Goal: Communication & Community: Participate in discussion

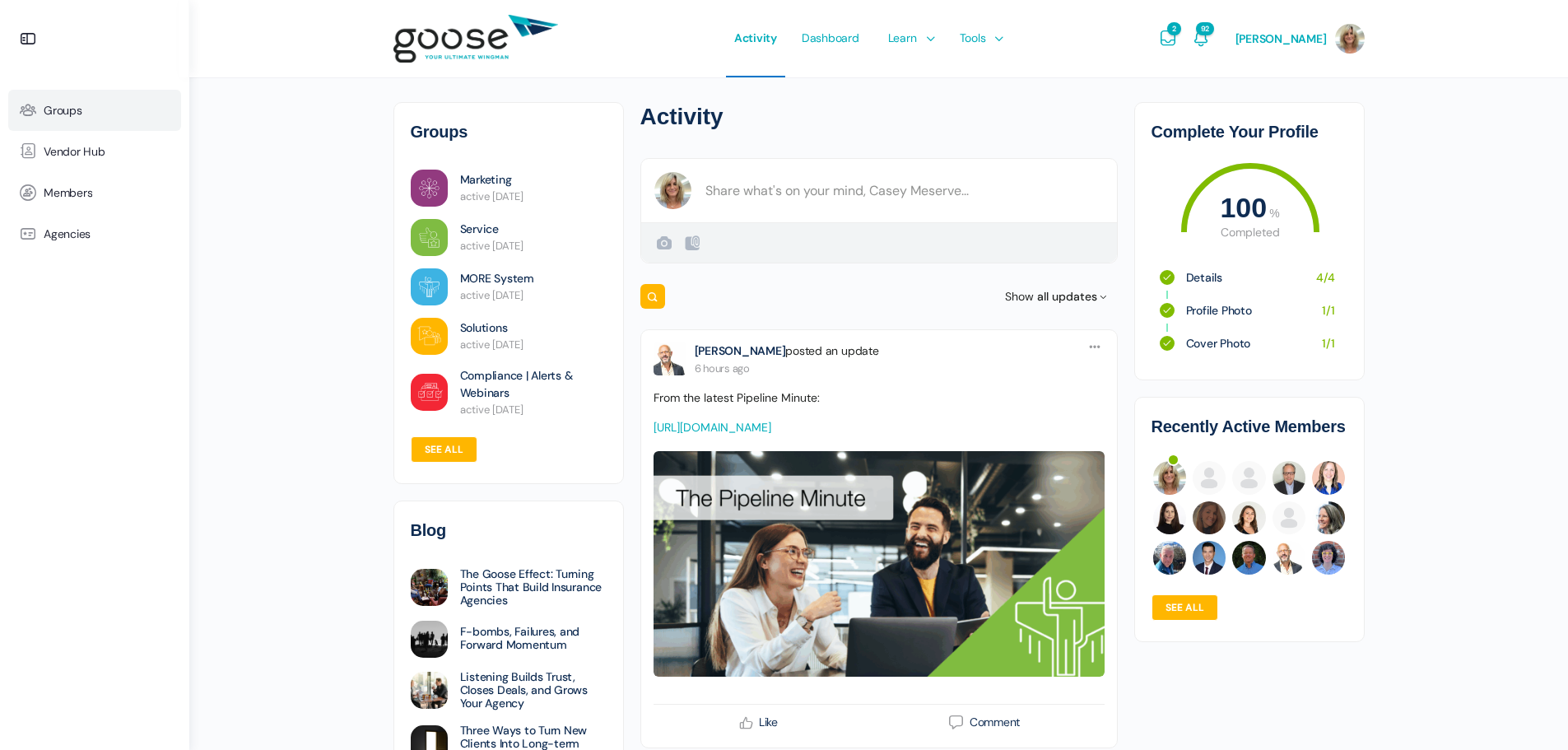
click at [56, 111] on span "Groups" at bounding box center [63, 110] width 38 height 14
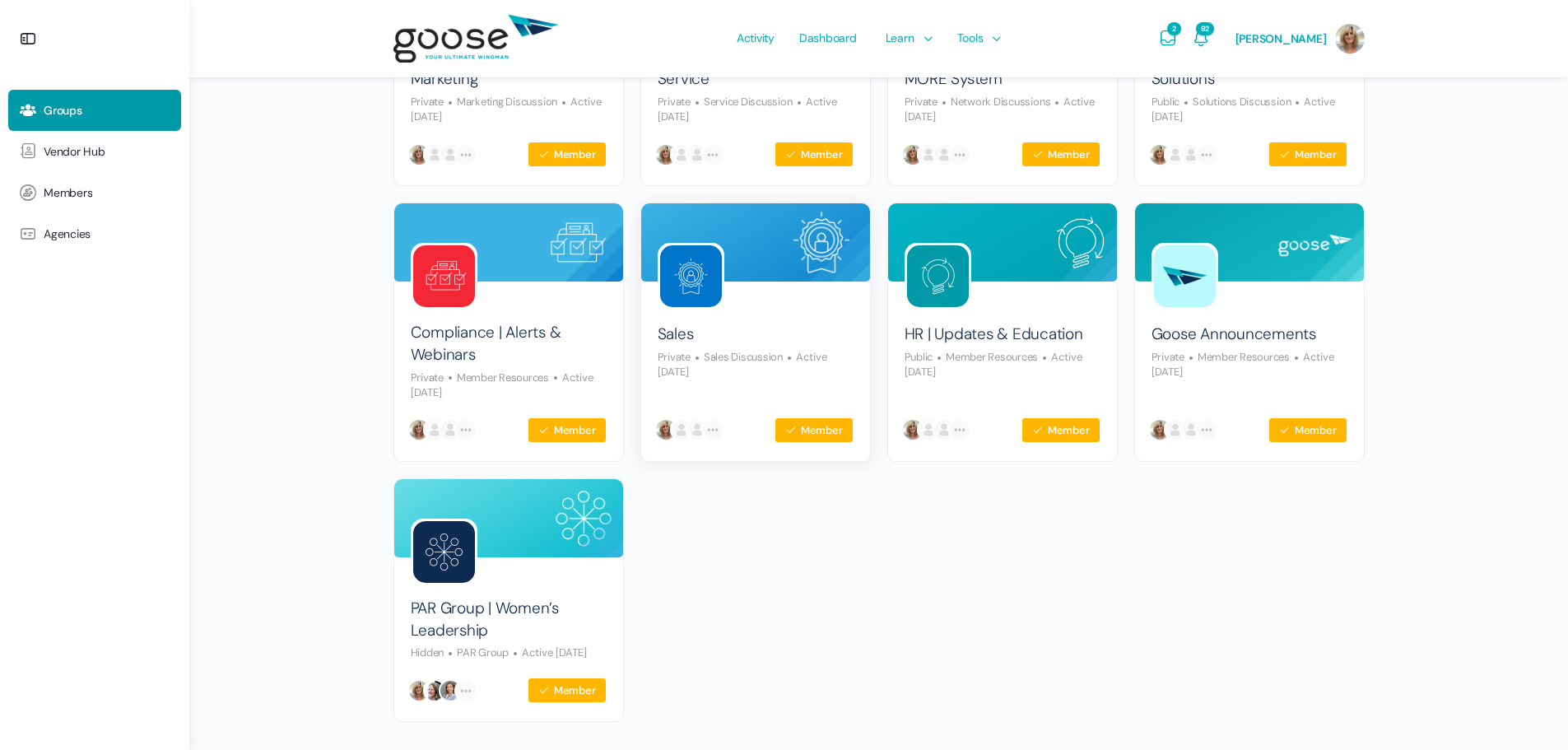
scroll to position [400, 0]
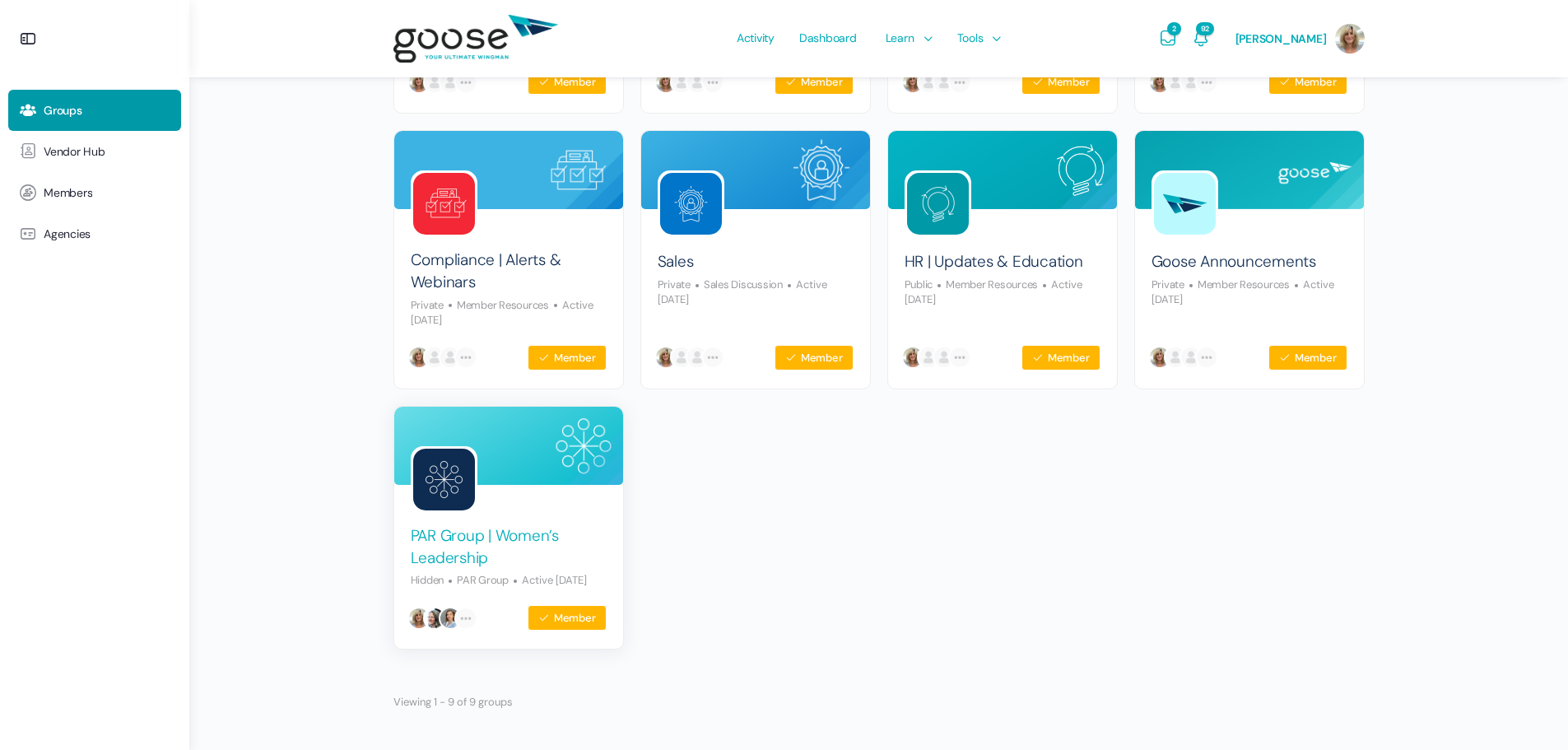
click at [461, 525] on link "PAR Group | Women’s Leadership" at bounding box center [508, 547] width 196 height 44
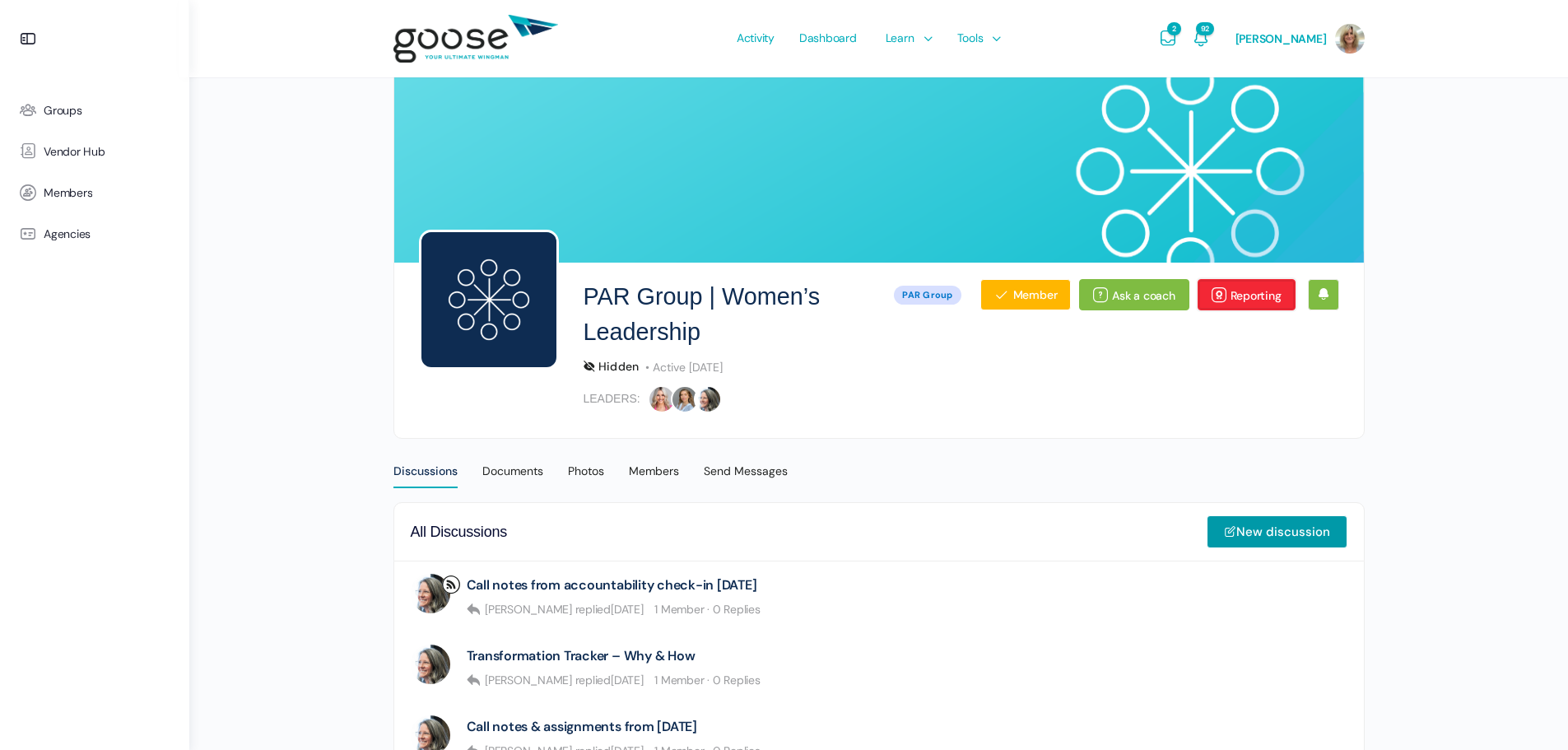
click at [1262, 292] on link "Reporting" at bounding box center [1246, 295] width 98 height 31
click at [1307, 531] on link "New discussion" at bounding box center [1277, 532] width 141 height 33
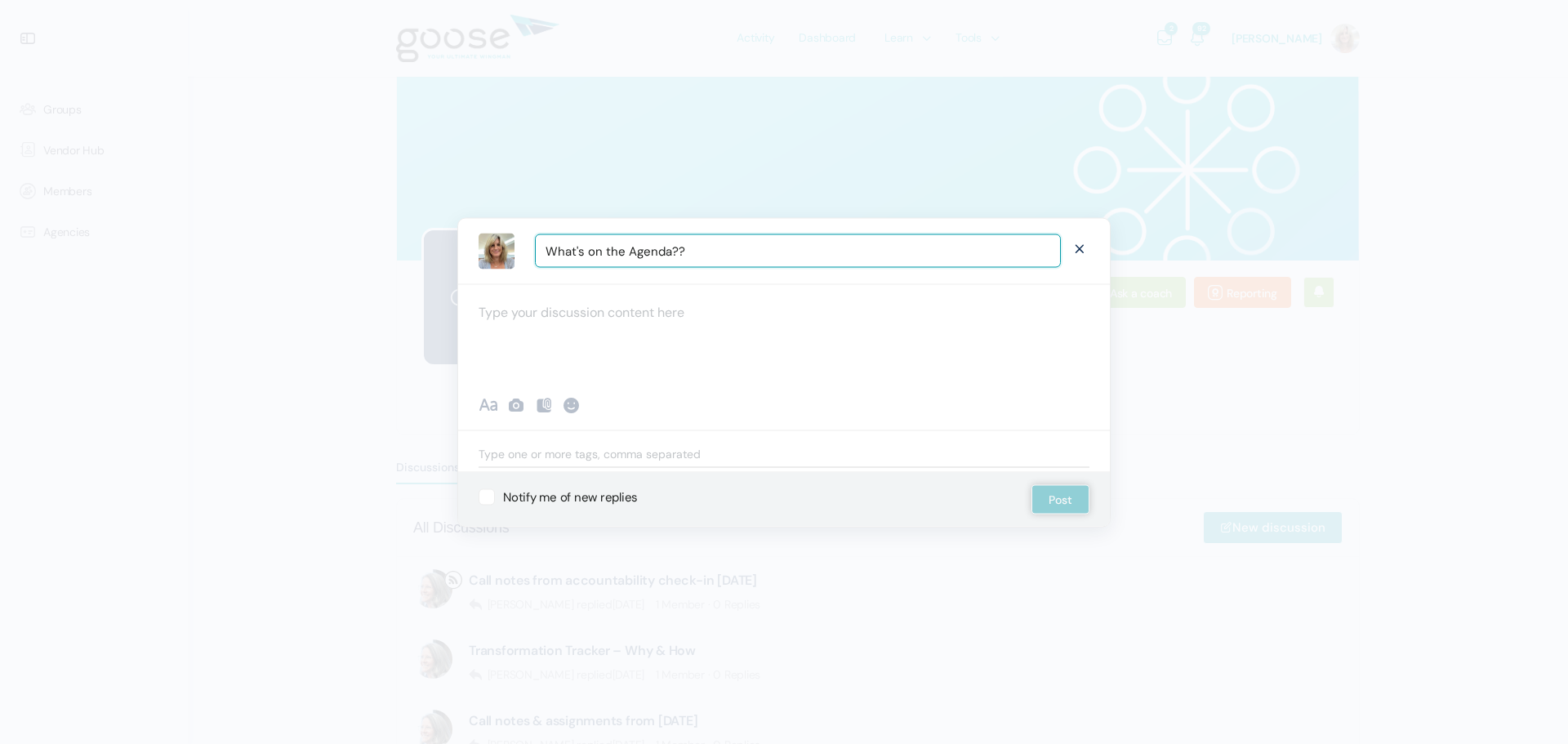
type input "What's on the Agenda??"
click at [610, 312] on div at bounding box center [784, 332] width 652 height 98
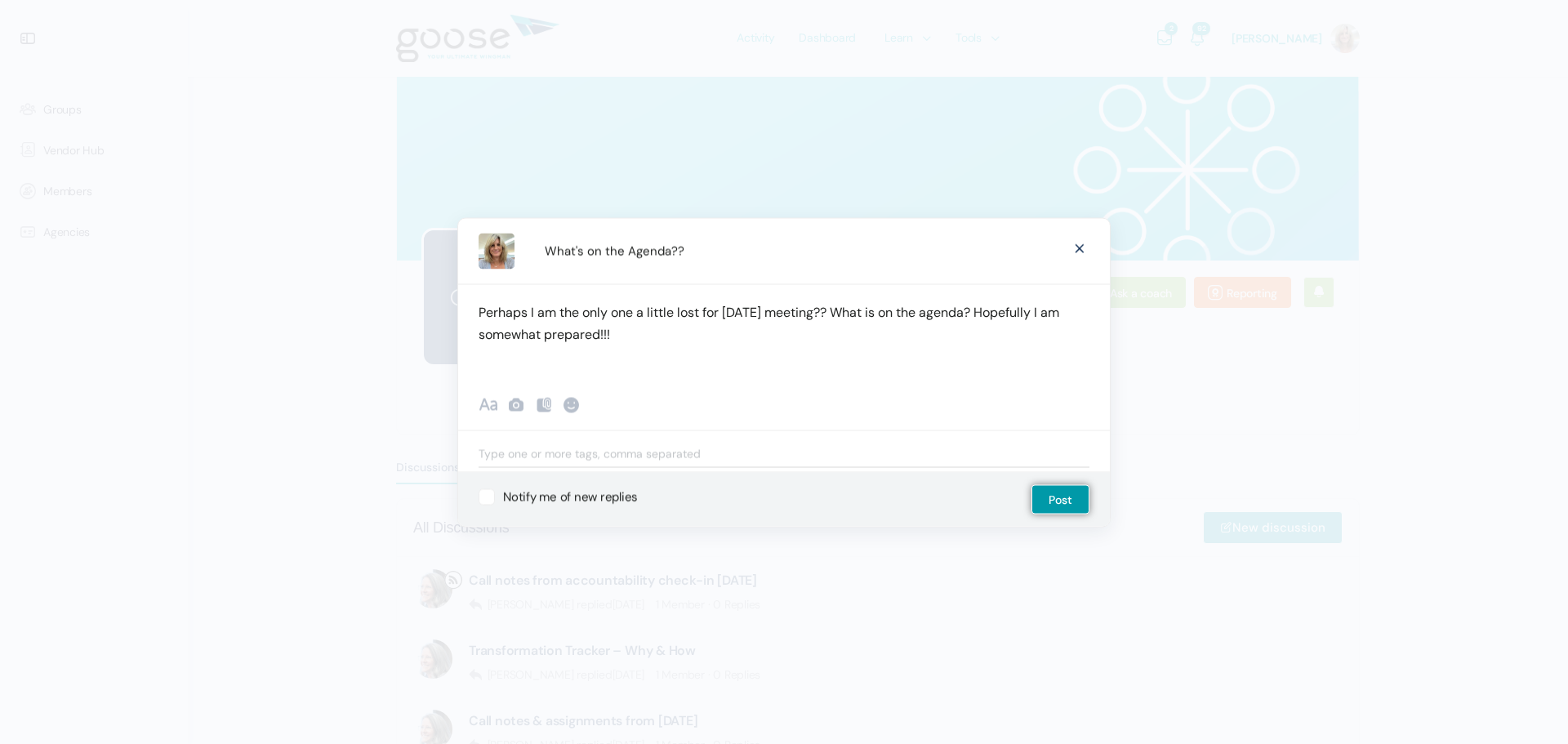
click at [585, 496] on label "Notify me of new replies" at bounding box center [739, 497] width 520 height 16
click at [489, 496] on input "Notify me of new replies" at bounding box center [484, 494] width 11 height 11
checkbox input "true"
click at [1060, 498] on button "Post" at bounding box center [1061, 499] width 58 height 29
